Goal: Information Seeking & Learning: Learn about a topic

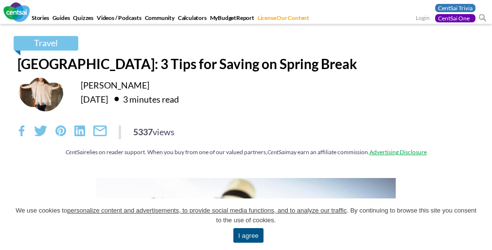
click at [246, 137] on div "5337 views" at bounding box center [245, 132] width 457 height 14
click at [246, 224] on span "We use cookies to personalize content and advertisements, to provide social med…" at bounding box center [246, 215] width 463 height 19
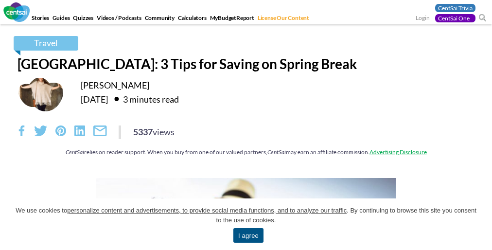
click at [246, 125] on div "Travel [GEOGRAPHIC_DATA]: 3 Tips for Saving on Spring Break [PERSON_NAME] [DATE…" at bounding box center [245, 101] width 471 height 130
click at [248, 235] on link "I agree" at bounding box center [248, 235] width 30 height 15
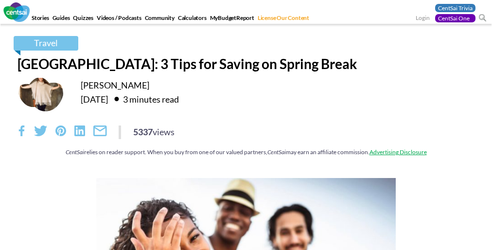
click at [246, 137] on div "5337 views" at bounding box center [245, 132] width 457 height 14
click at [246, 125] on div "Travel [GEOGRAPHIC_DATA]: 3 Tips for Saving on Spring Break [PERSON_NAME] [DATE…" at bounding box center [245, 101] width 471 height 130
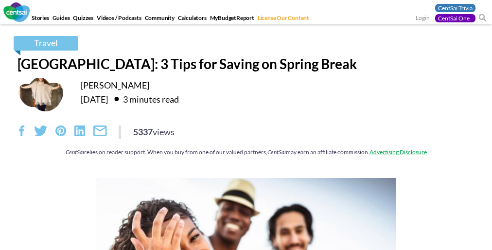
click at [246, 137] on div "5337 views" at bounding box center [245, 132] width 457 height 14
click at [246, 125] on div "Travel [GEOGRAPHIC_DATA]: 3 Tips for Saving on Spring Break [PERSON_NAME] [DATE…" at bounding box center [245, 101] width 471 height 130
